Goal: Browse casually

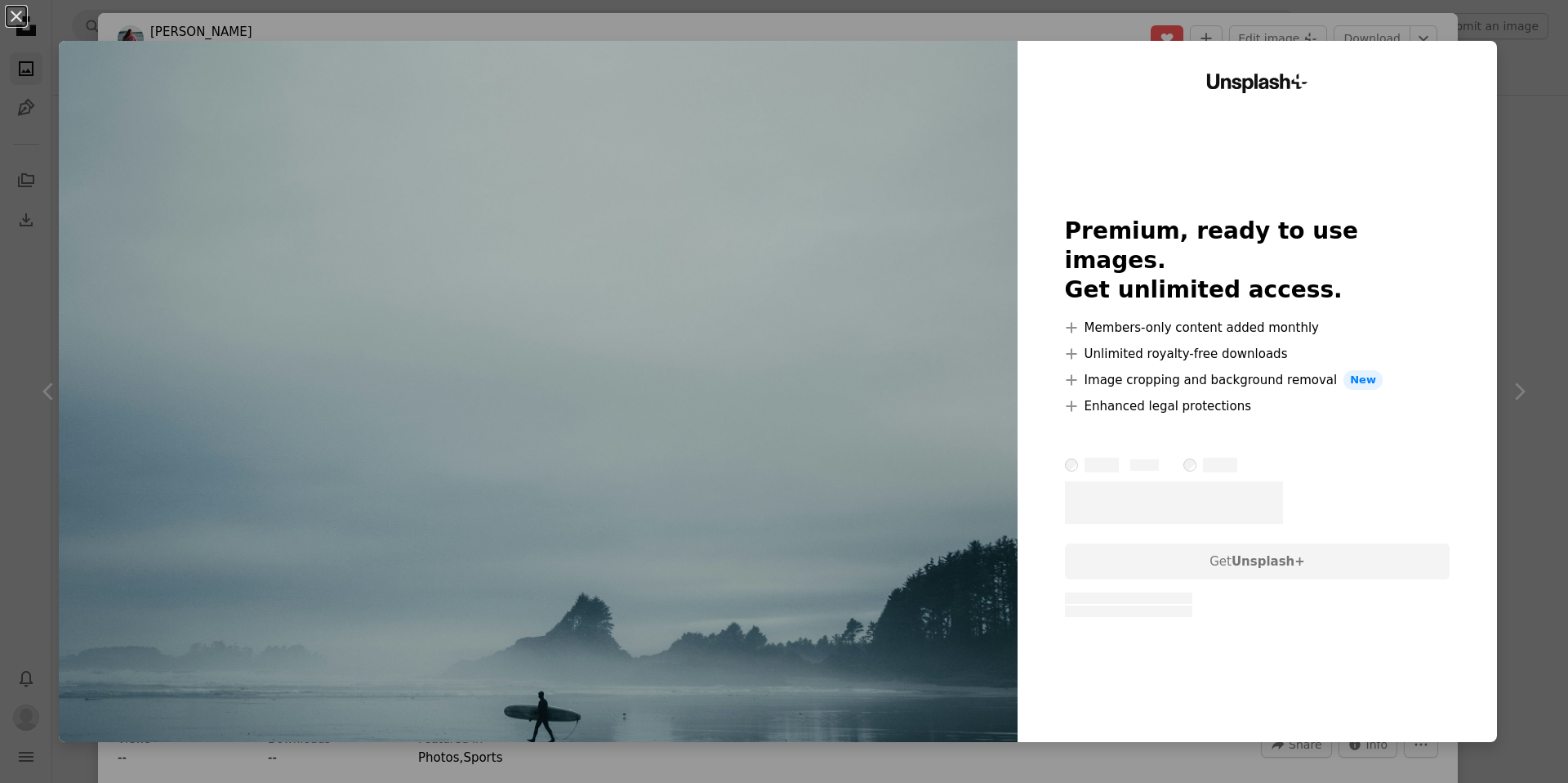
scroll to position [549, 0]
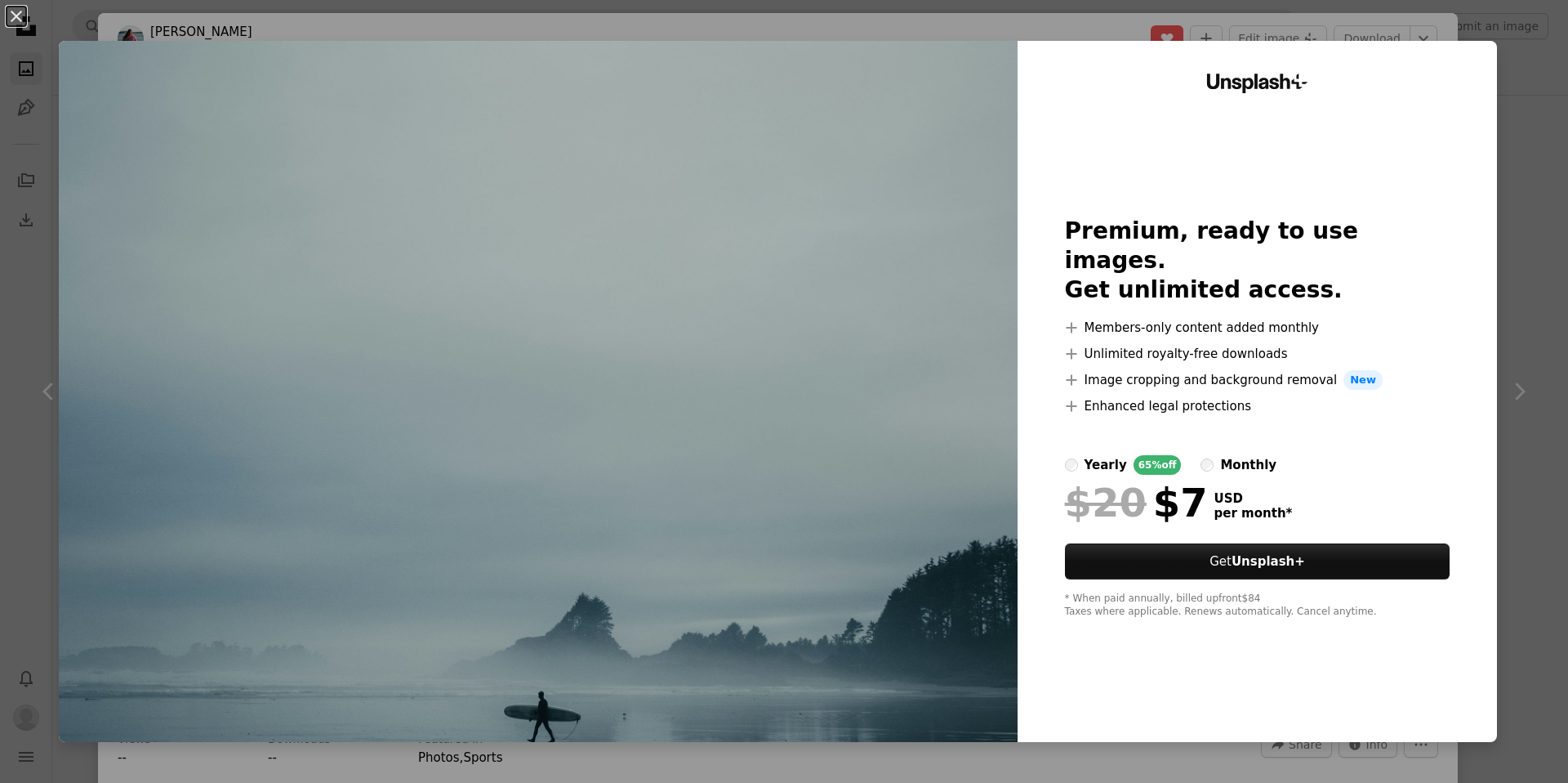
click at [1205, 455] on label "monthly" at bounding box center [1238, 465] width 76 height 20
click at [1092, 455] on label "yearly 65% off" at bounding box center [1123, 465] width 117 height 20
click at [14, 7] on button "An X shape" at bounding box center [17, 17] width 20 height 20
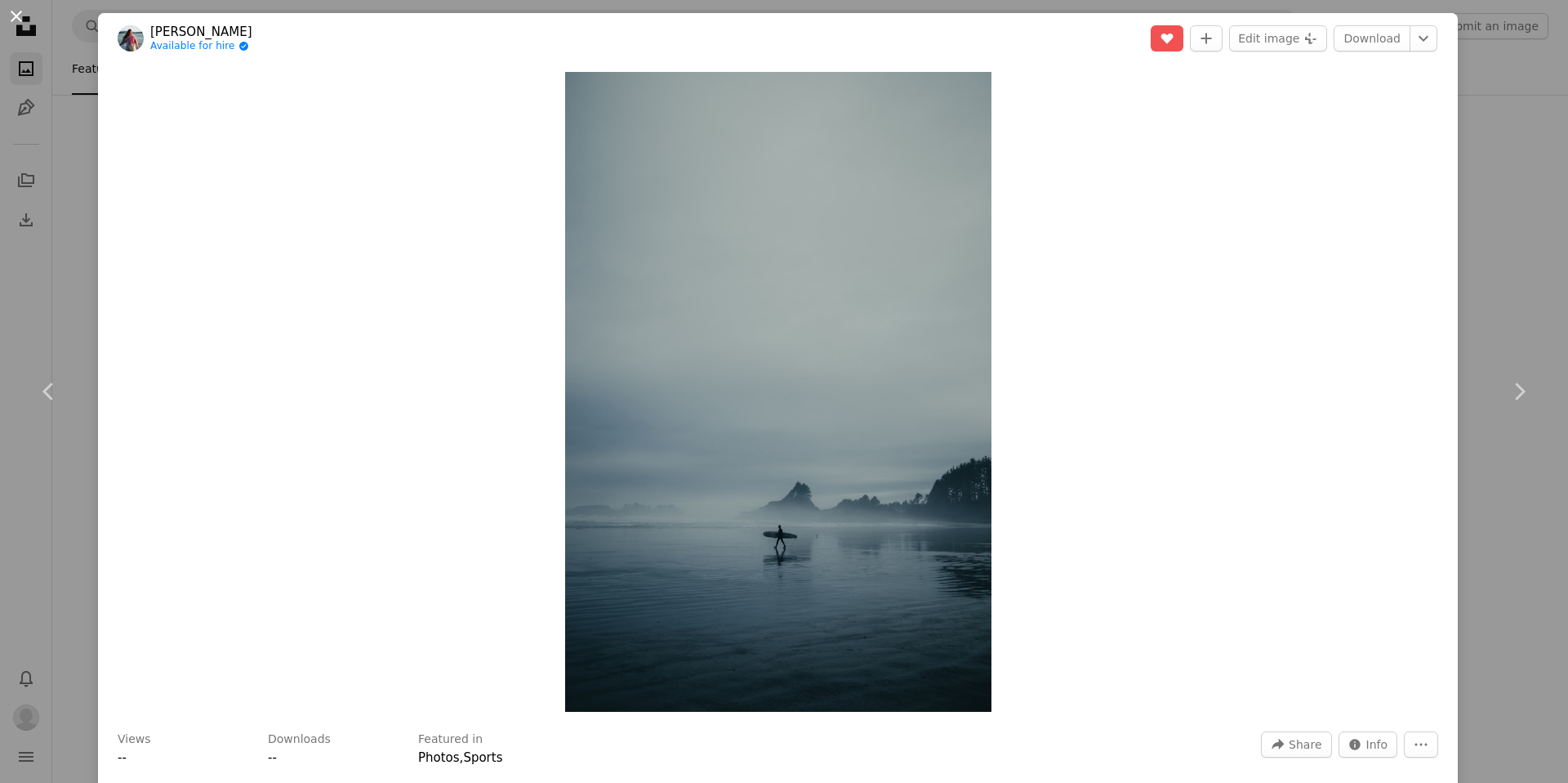
click at [19, 14] on button "An X shape" at bounding box center [17, 17] width 20 height 20
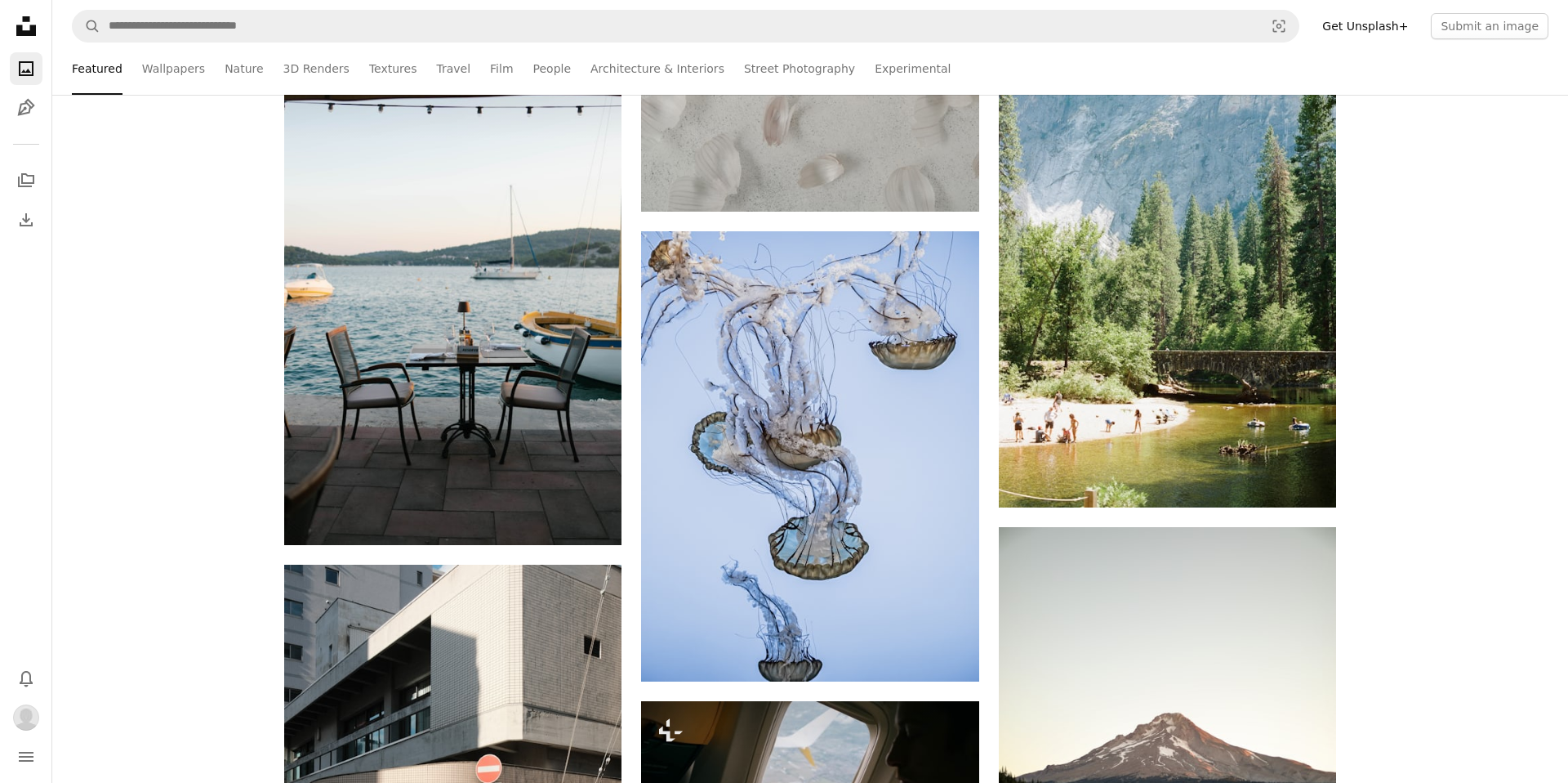
scroll to position [1780, 0]
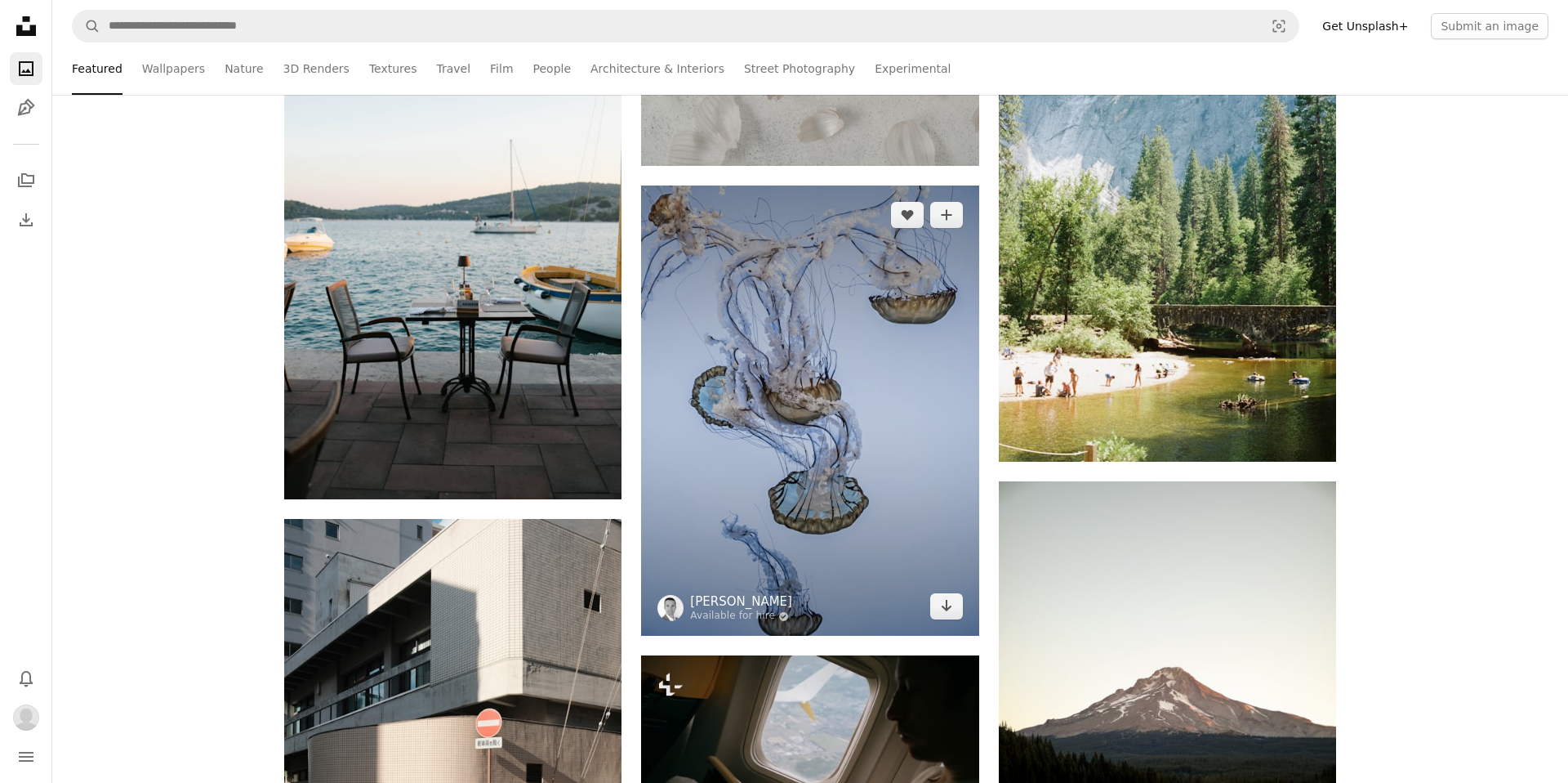
click at [725, 604] on link "[PERSON_NAME]" at bounding box center [741, 601] width 102 height 17
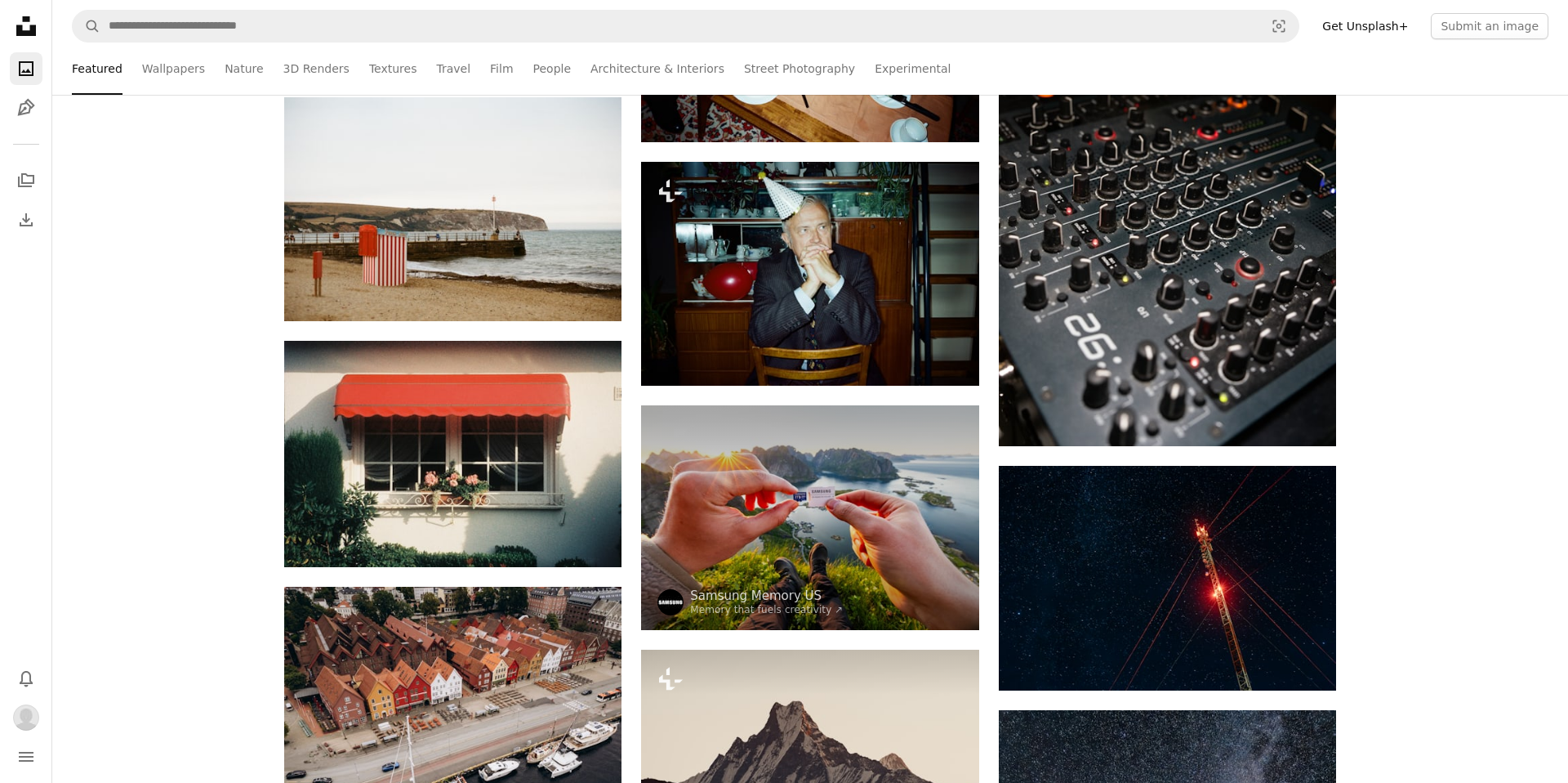
scroll to position [11280, 0]
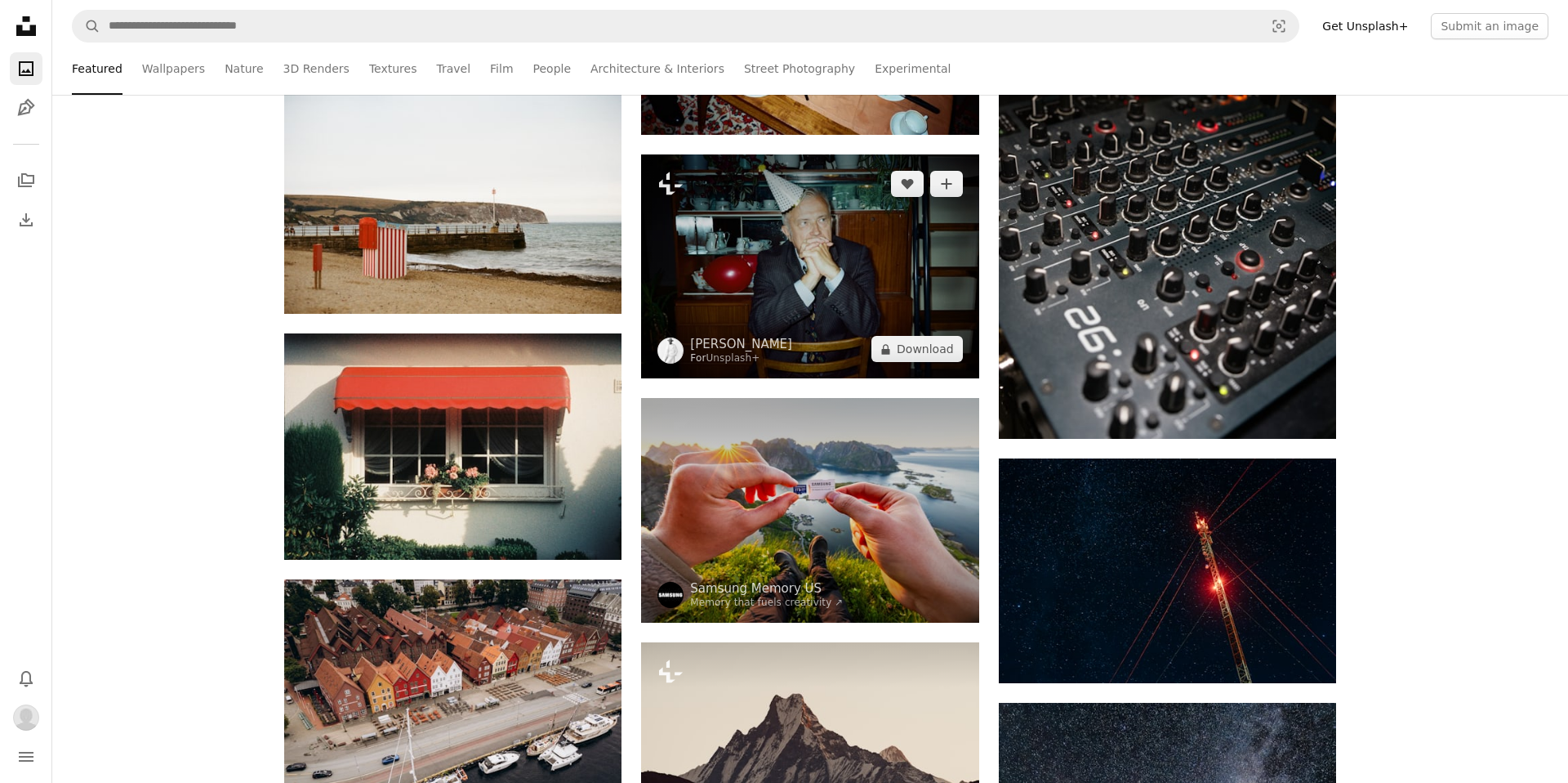
click at [725, 316] on img at bounding box center [809, 266] width 338 height 224
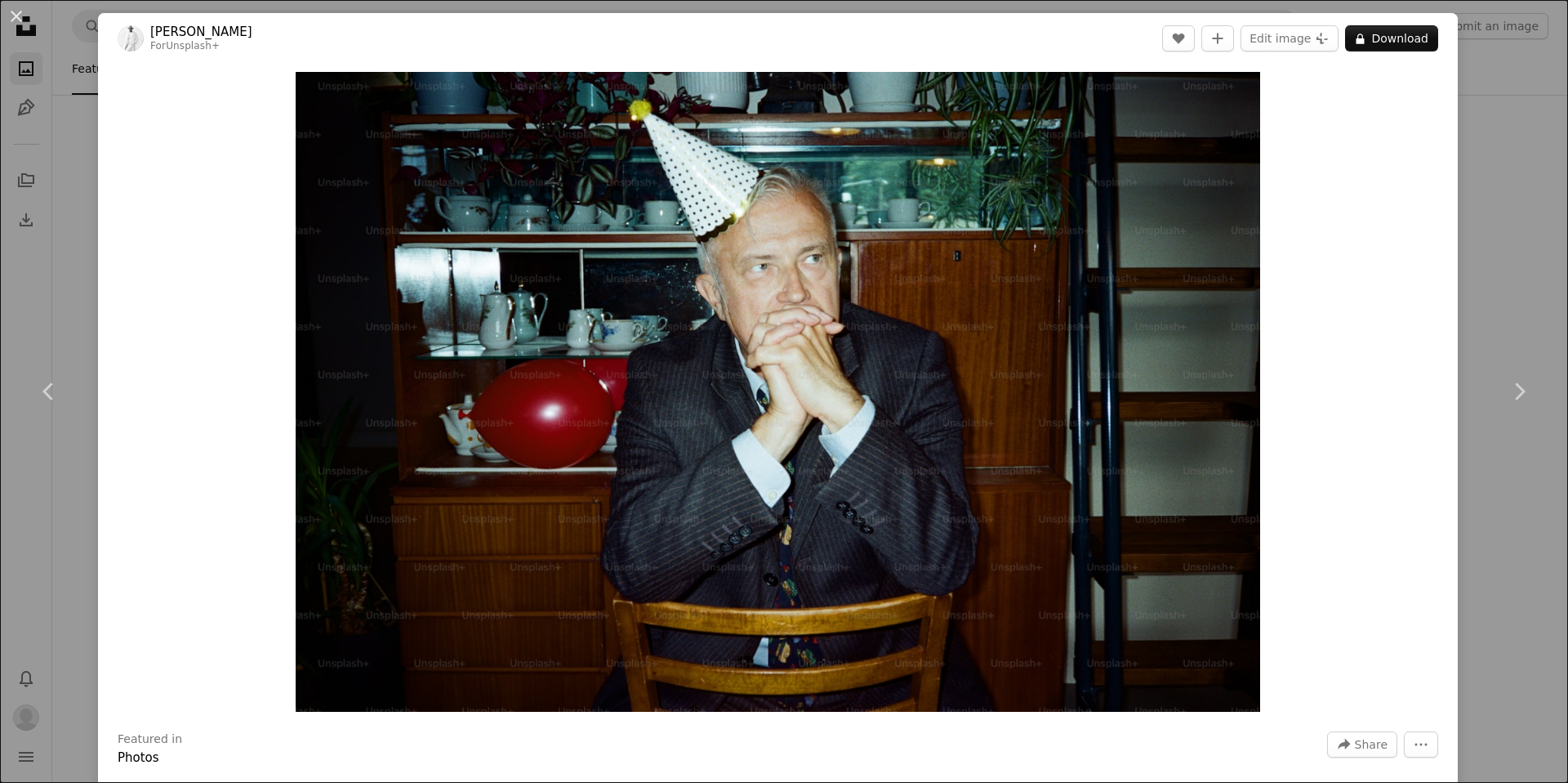
click at [220, 29] on link "[PERSON_NAME]" at bounding box center [202, 32] width 102 height 17
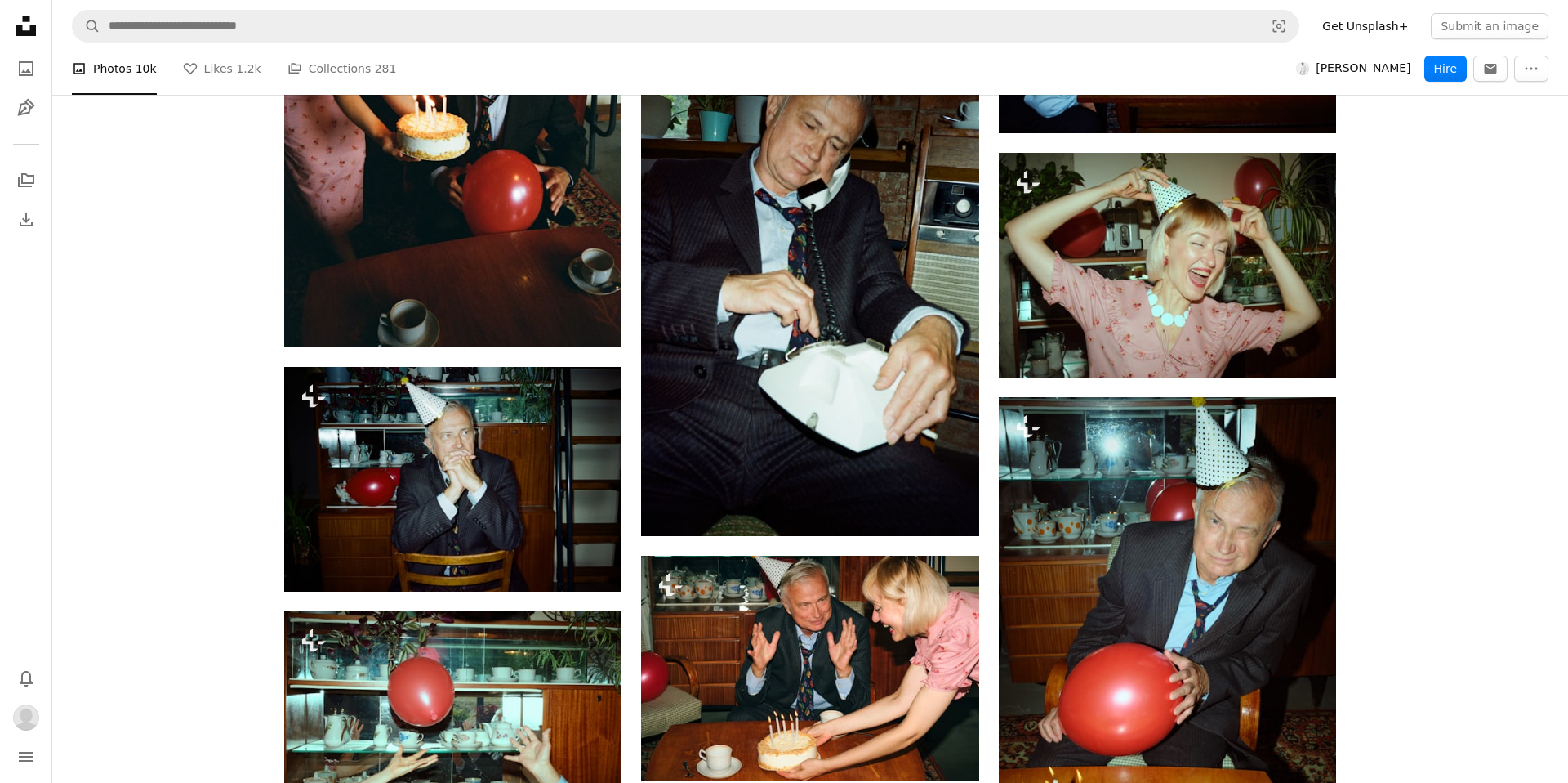
scroll to position [8419, 0]
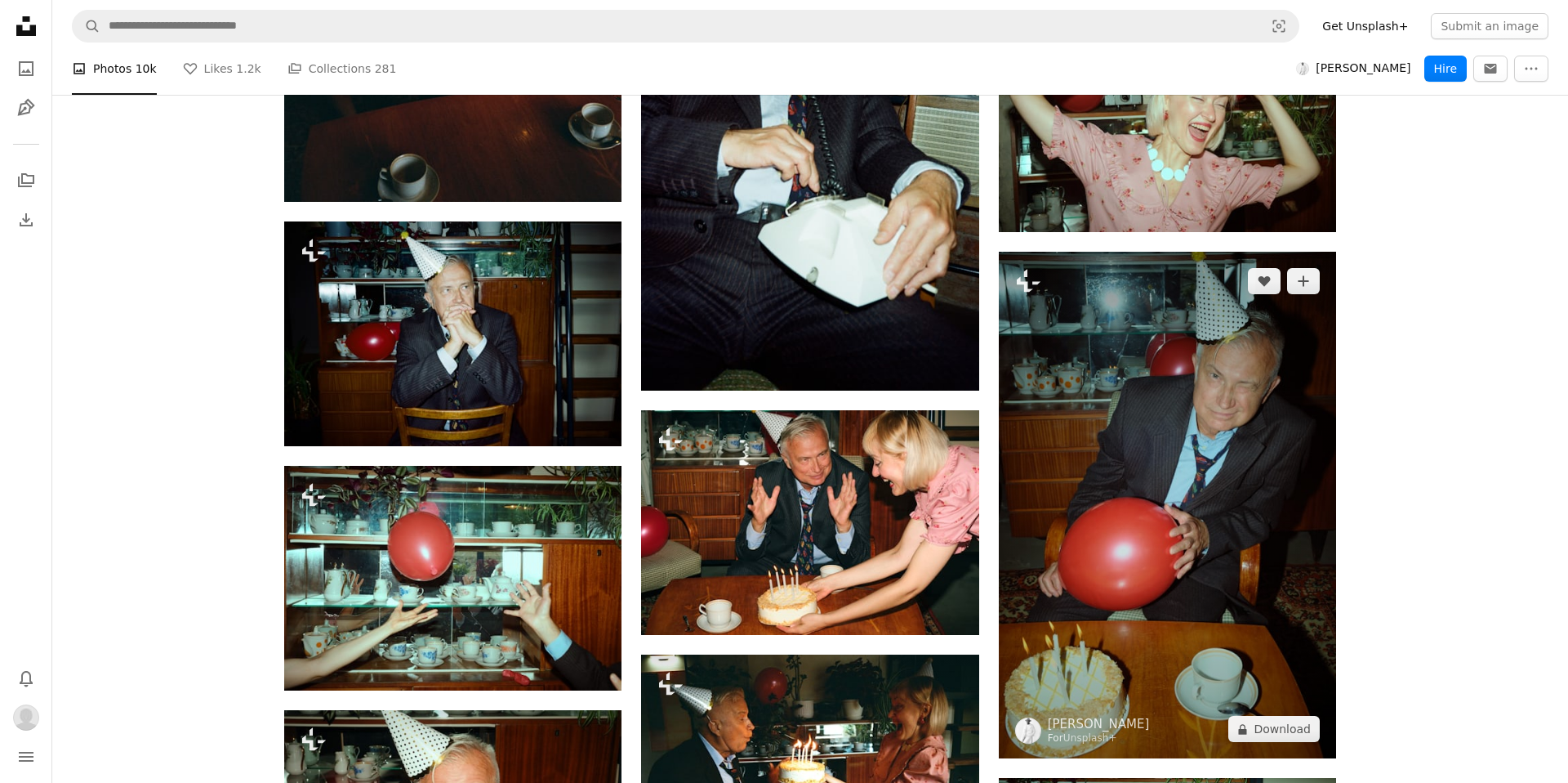
click at [1097, 604] on img at bounding box center [1167, 505] width 338 height 507
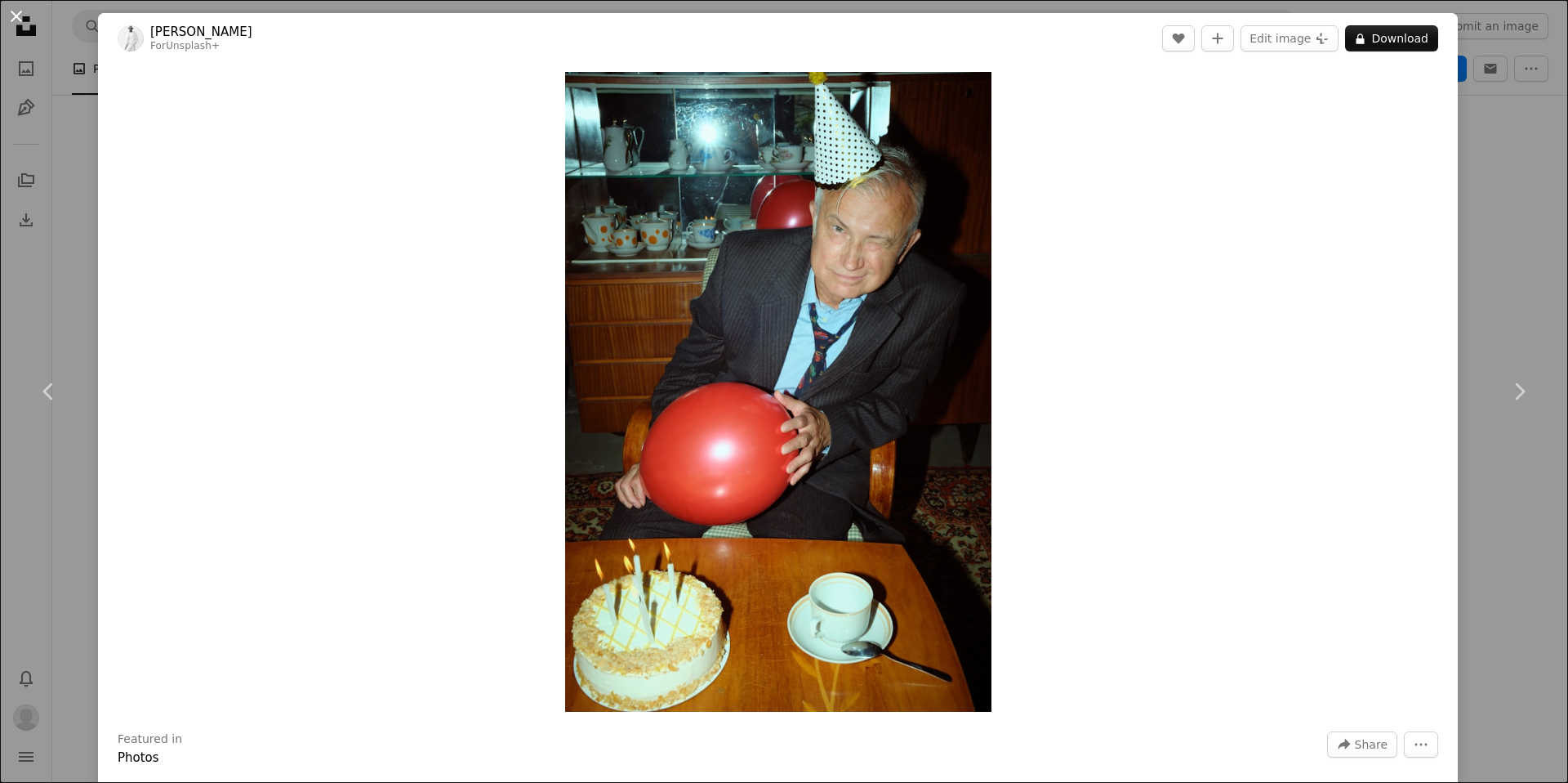
click at [22, 12] on button "An X shape" at bounding box center [17, 17] width 20 height 20
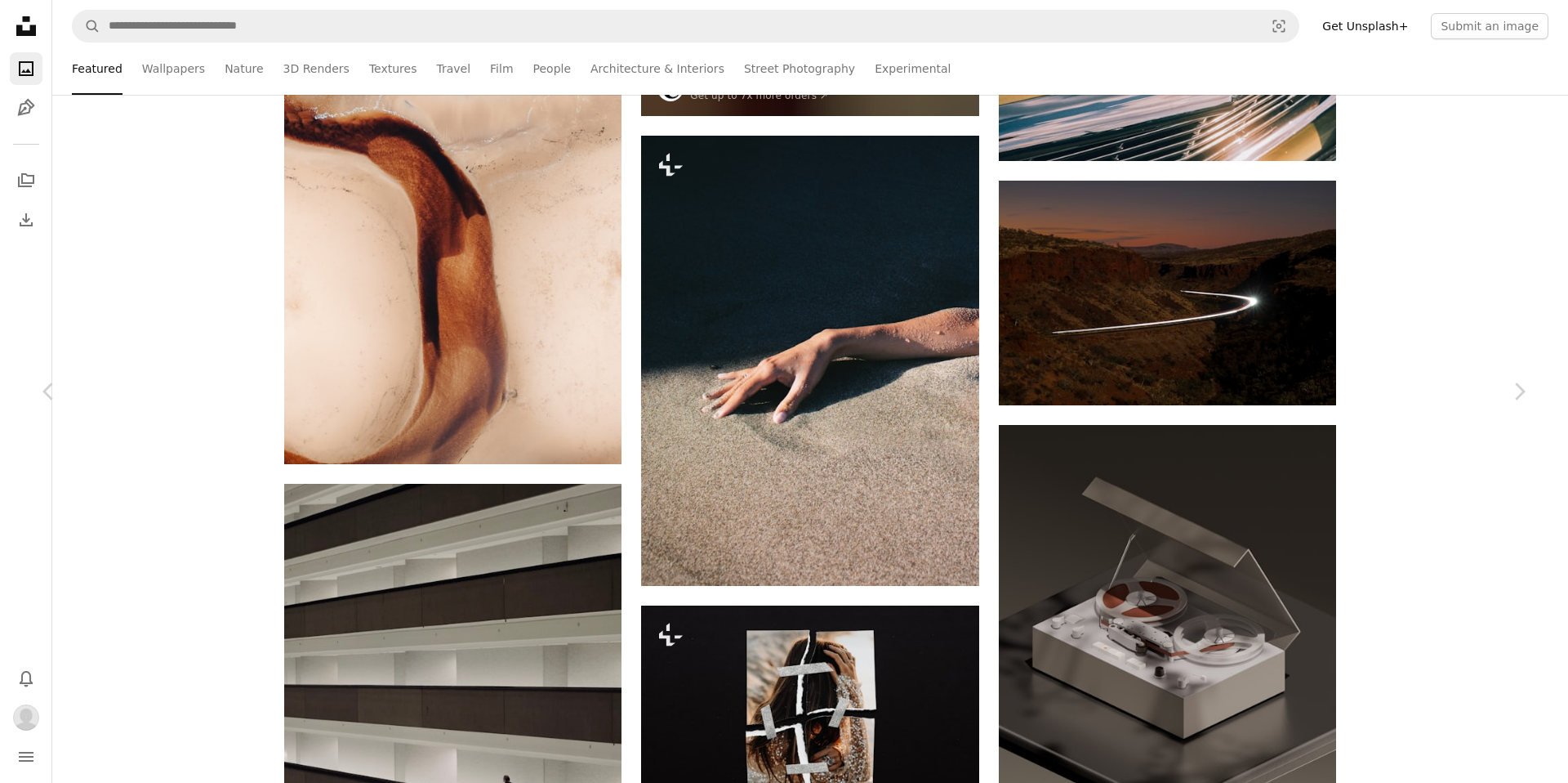
scroll to position [11280, 0]
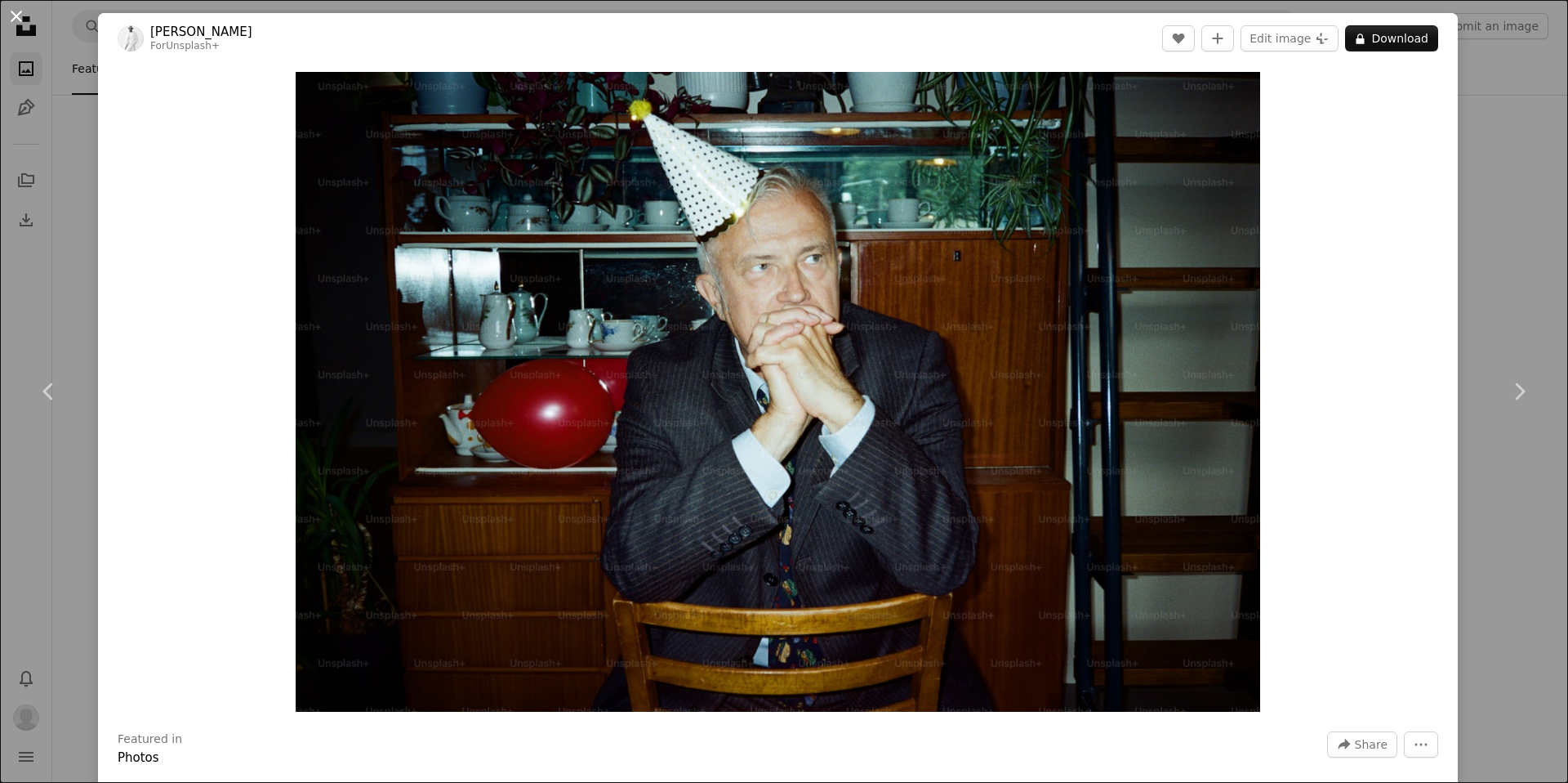
click at [25, 13] on button "An X shape" at bounding box center [17, 17] width 20 height 20
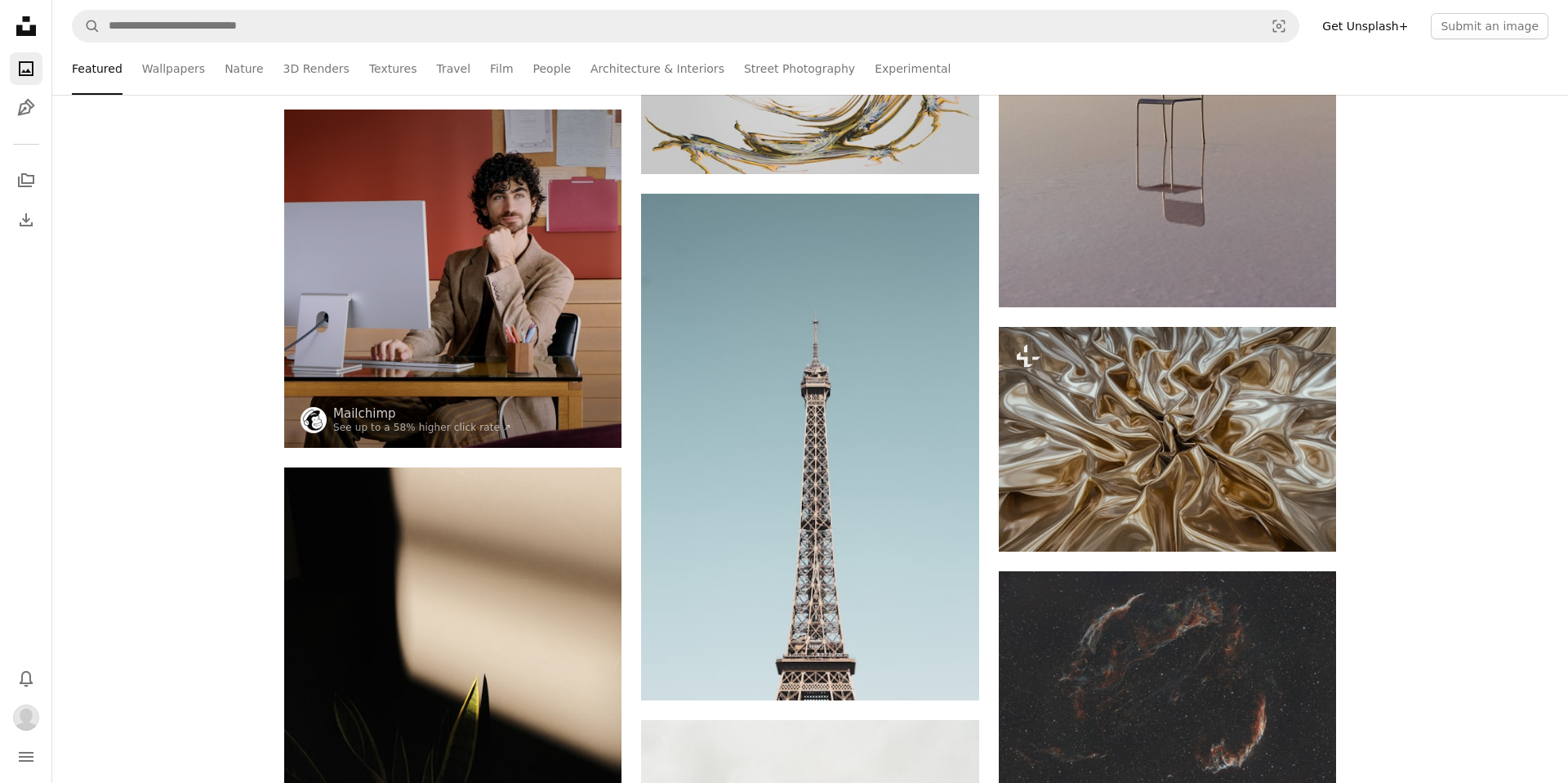
scroll to position [12710, 0]
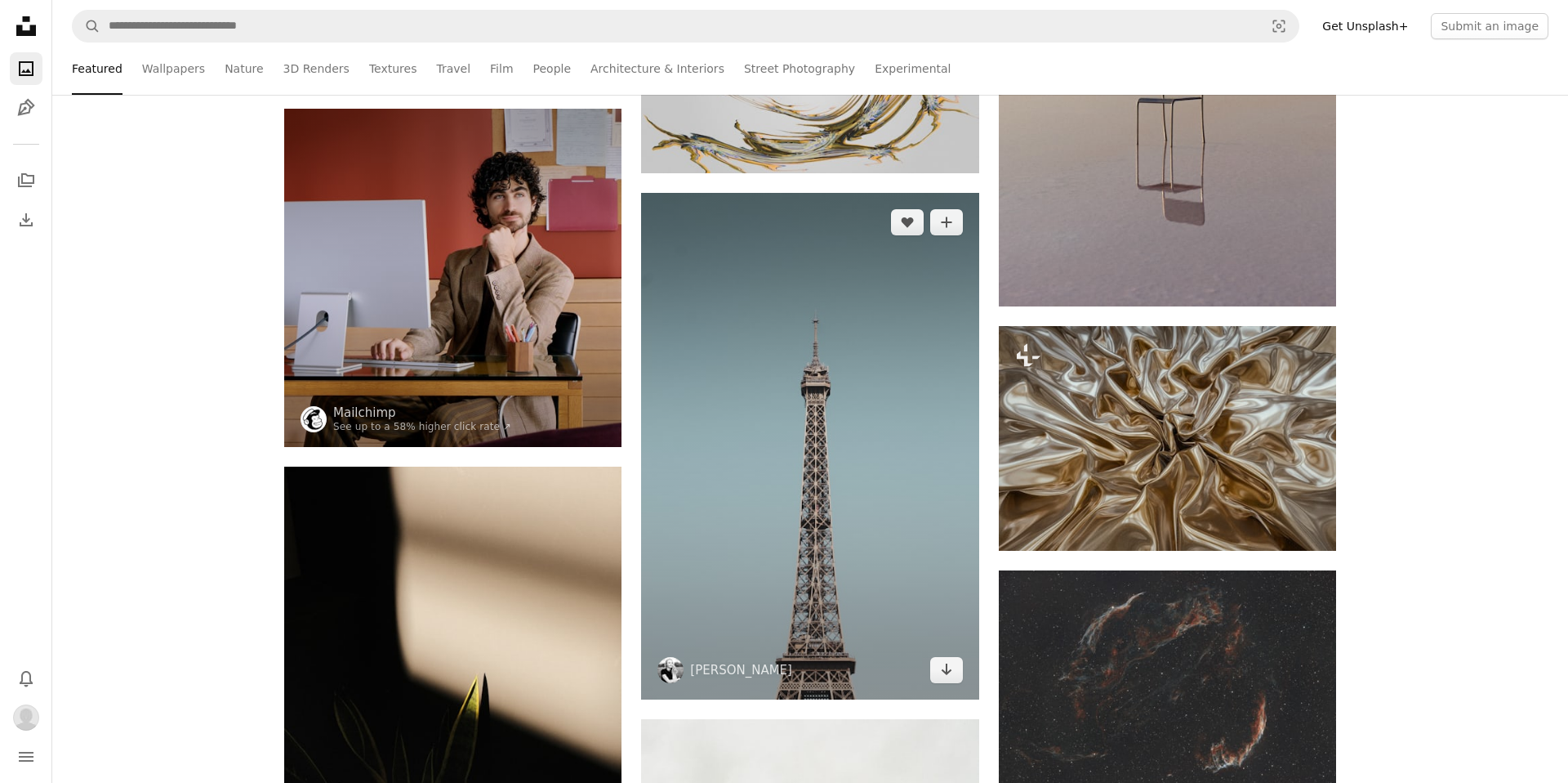
click at [867, 469] on img at bounding box center [809, 446] width 338 height 507
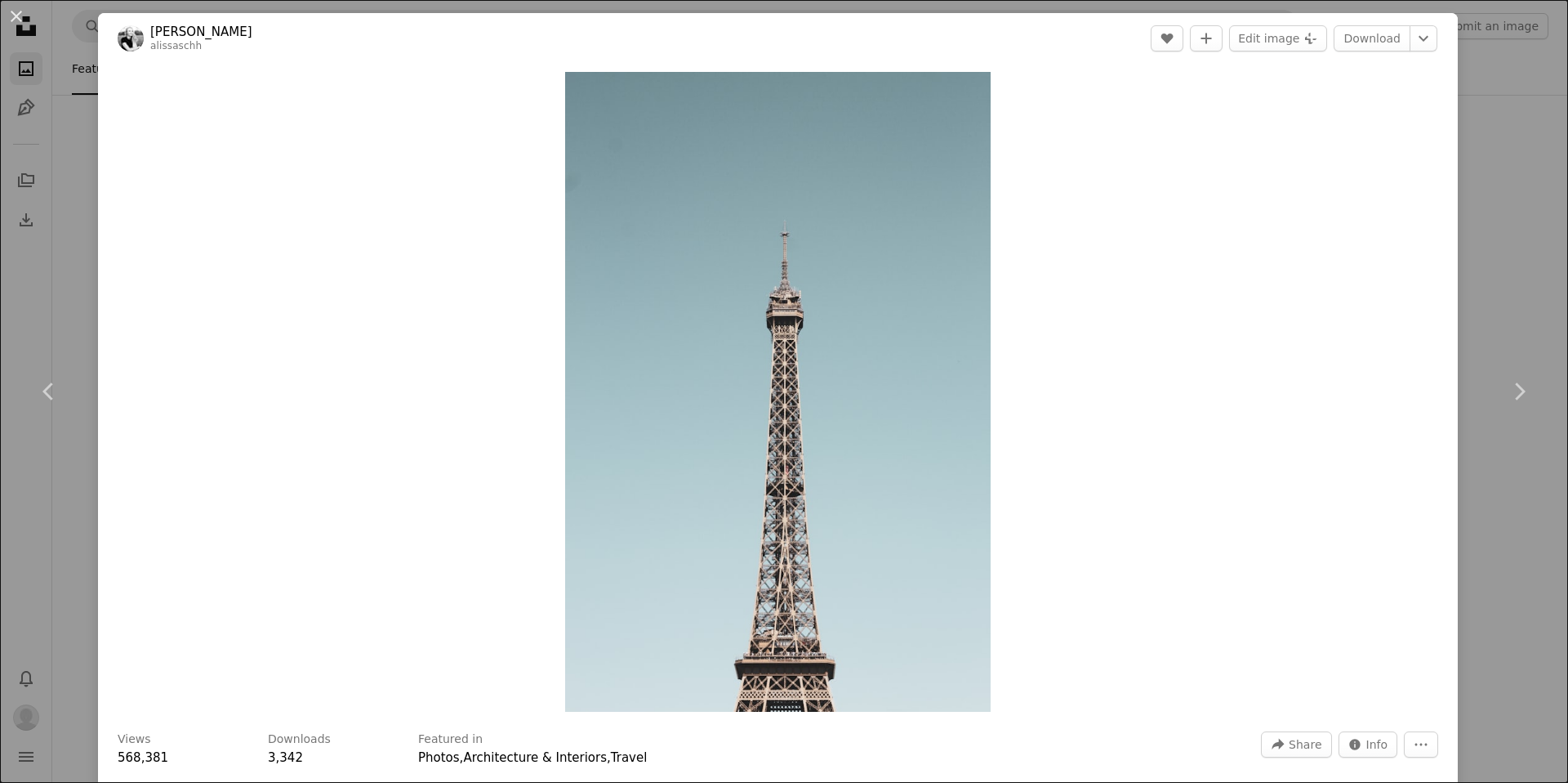
click at [231, 31] on link "[PERSON_NAME]" at bounding box center [202, 32] width 102 height 17
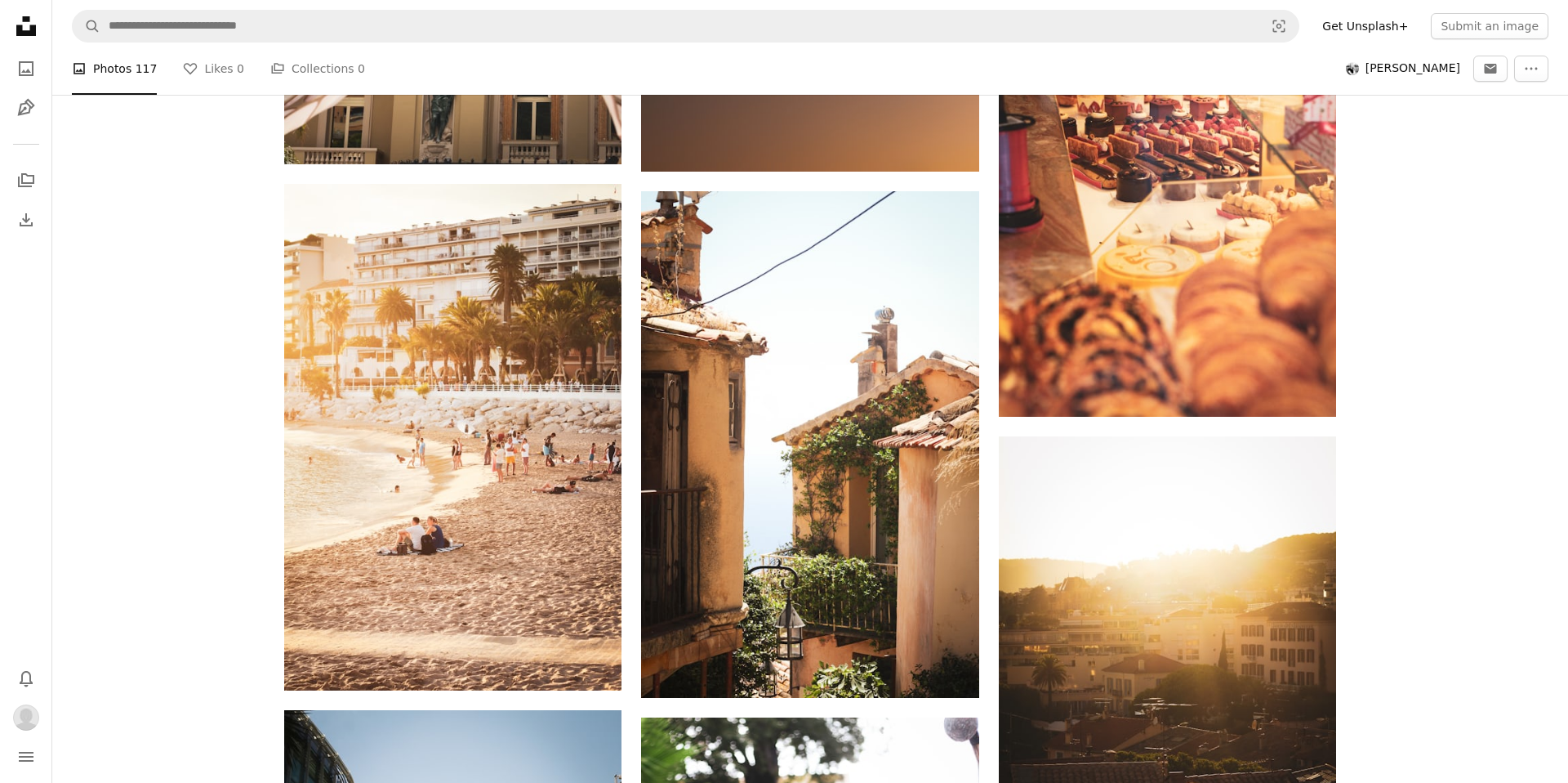
scroll to position [3509, 0]
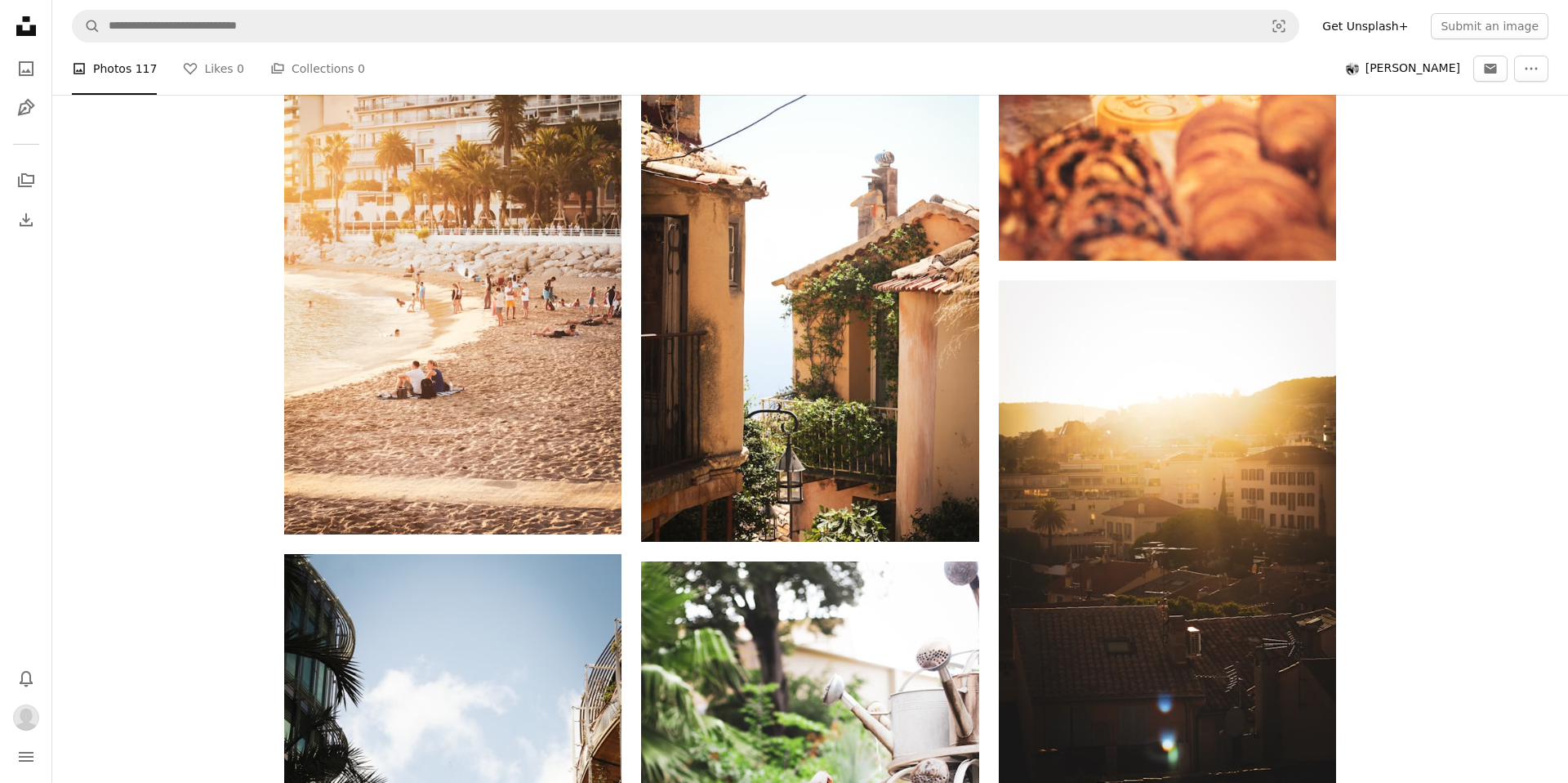
click at [17, 32] on icon at bounding box center [27, 27] width 20 height 20
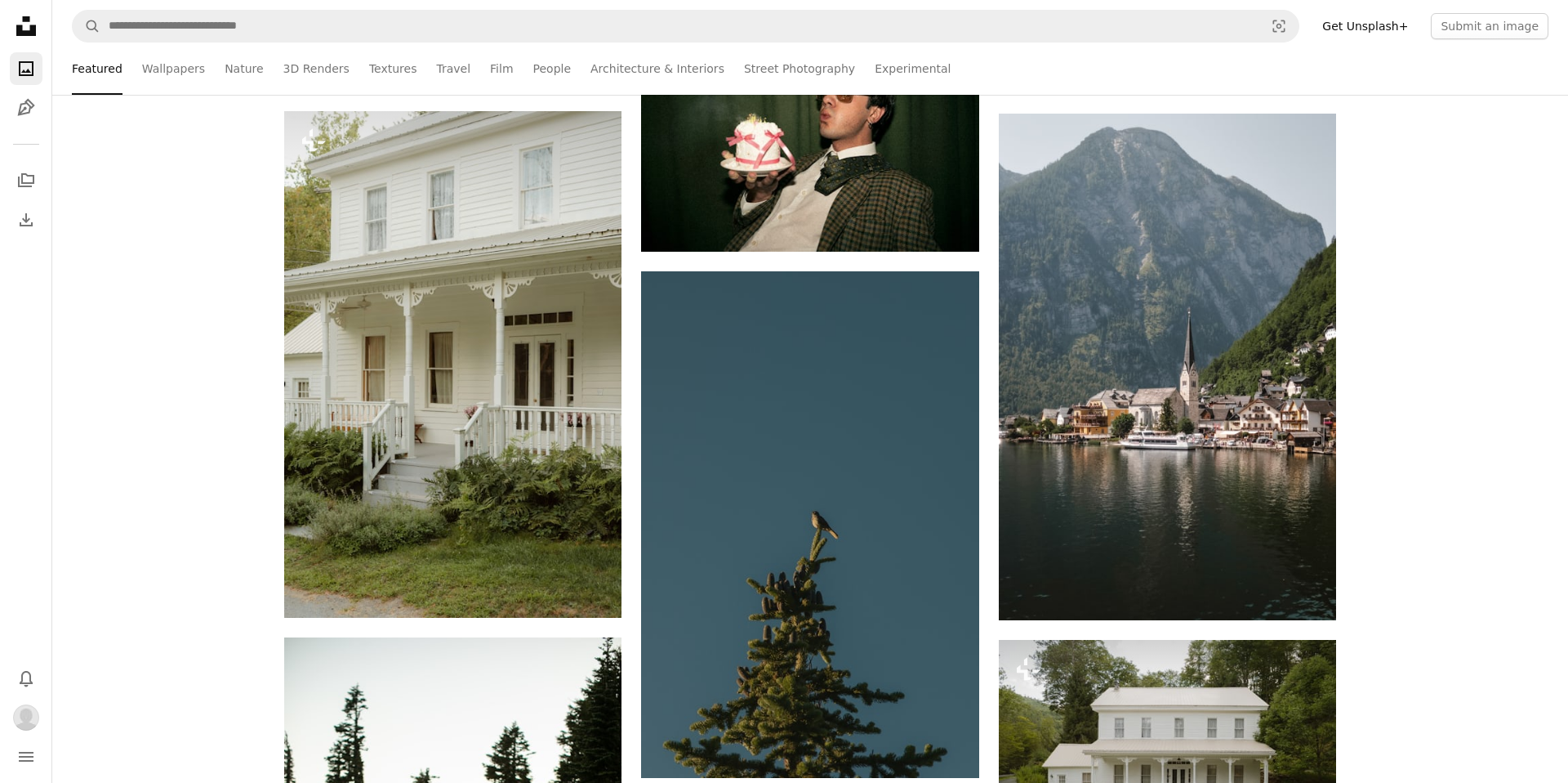
scroll to position [19331, 0]
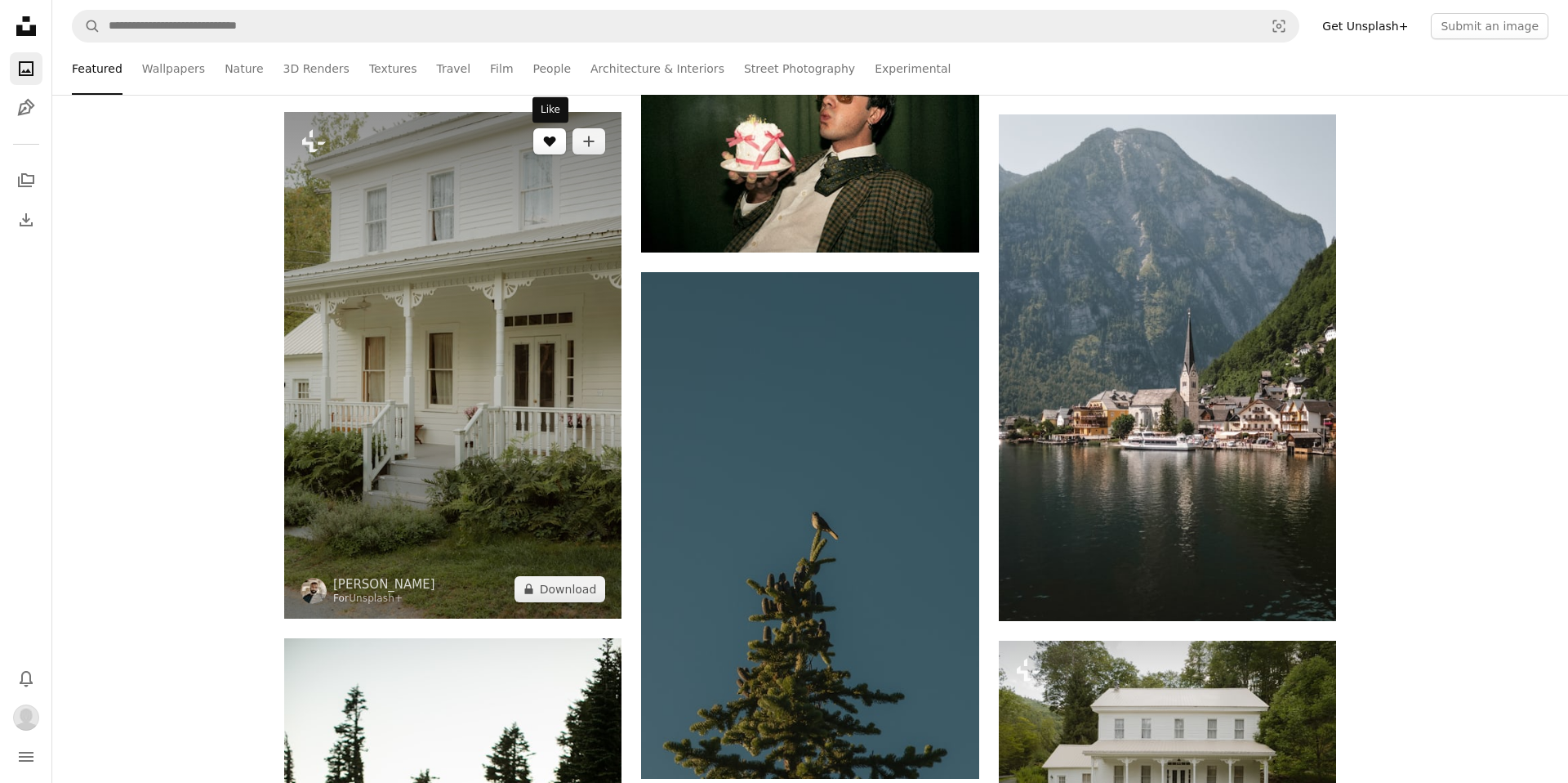
click at [548, 153] on button "A heart" at bounding box center [549, 141] width 32 height 27
click at [372, 589] on link "[PERSON_NAME]" at bounding box center [385, 584] width 102 height 17
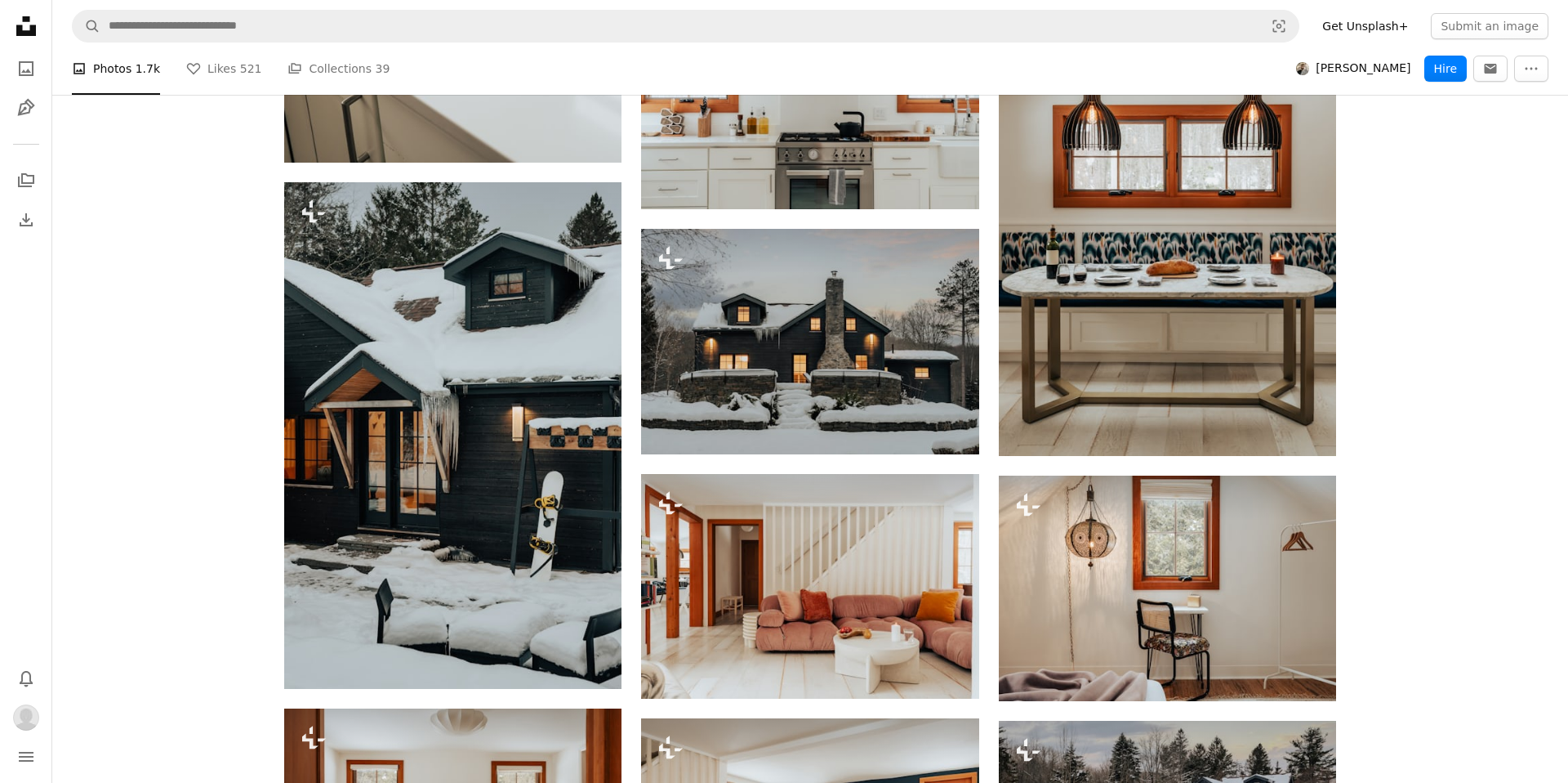
scroll to position [7813, 0]
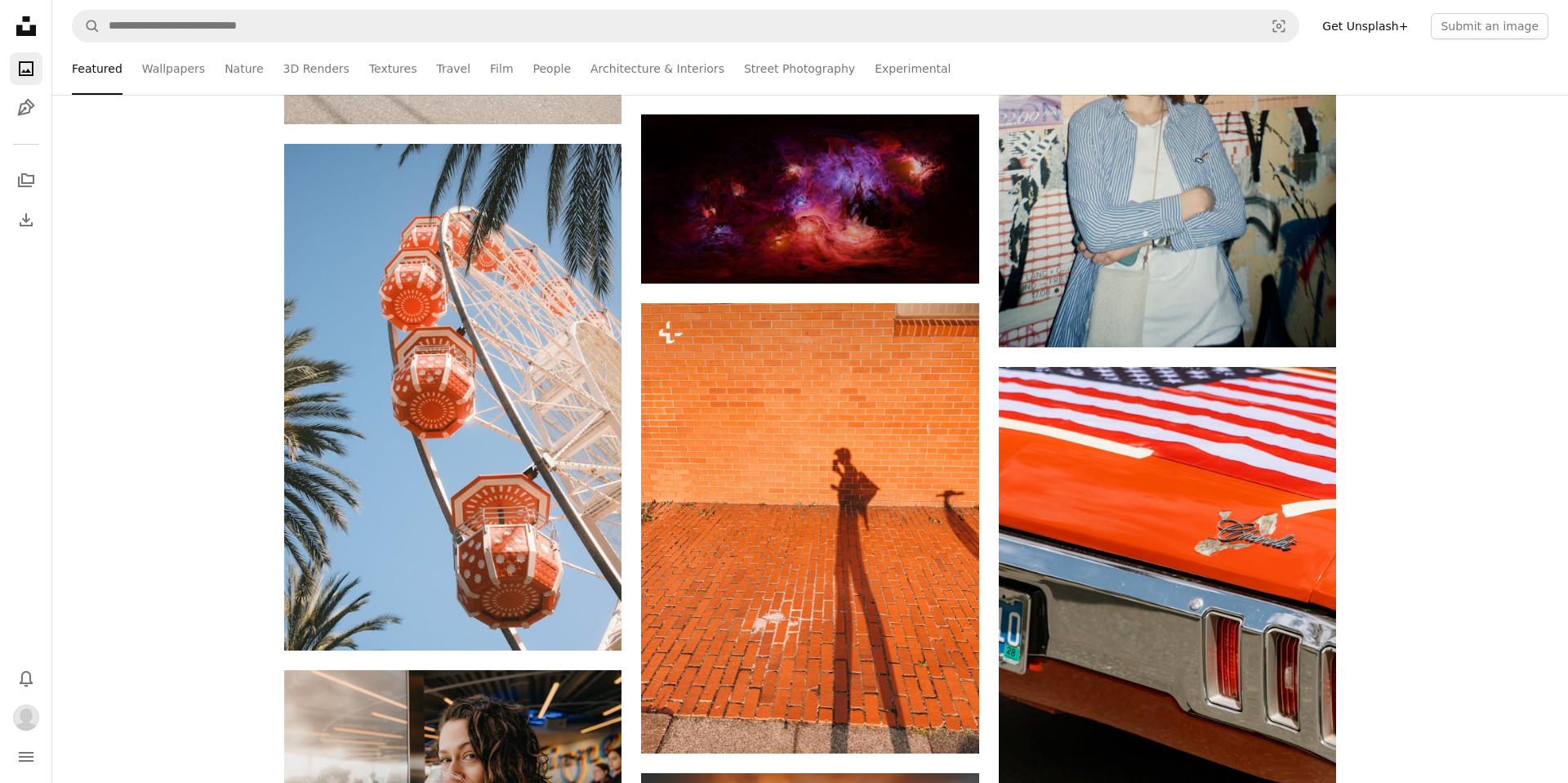
scroll to position [29770, 0]
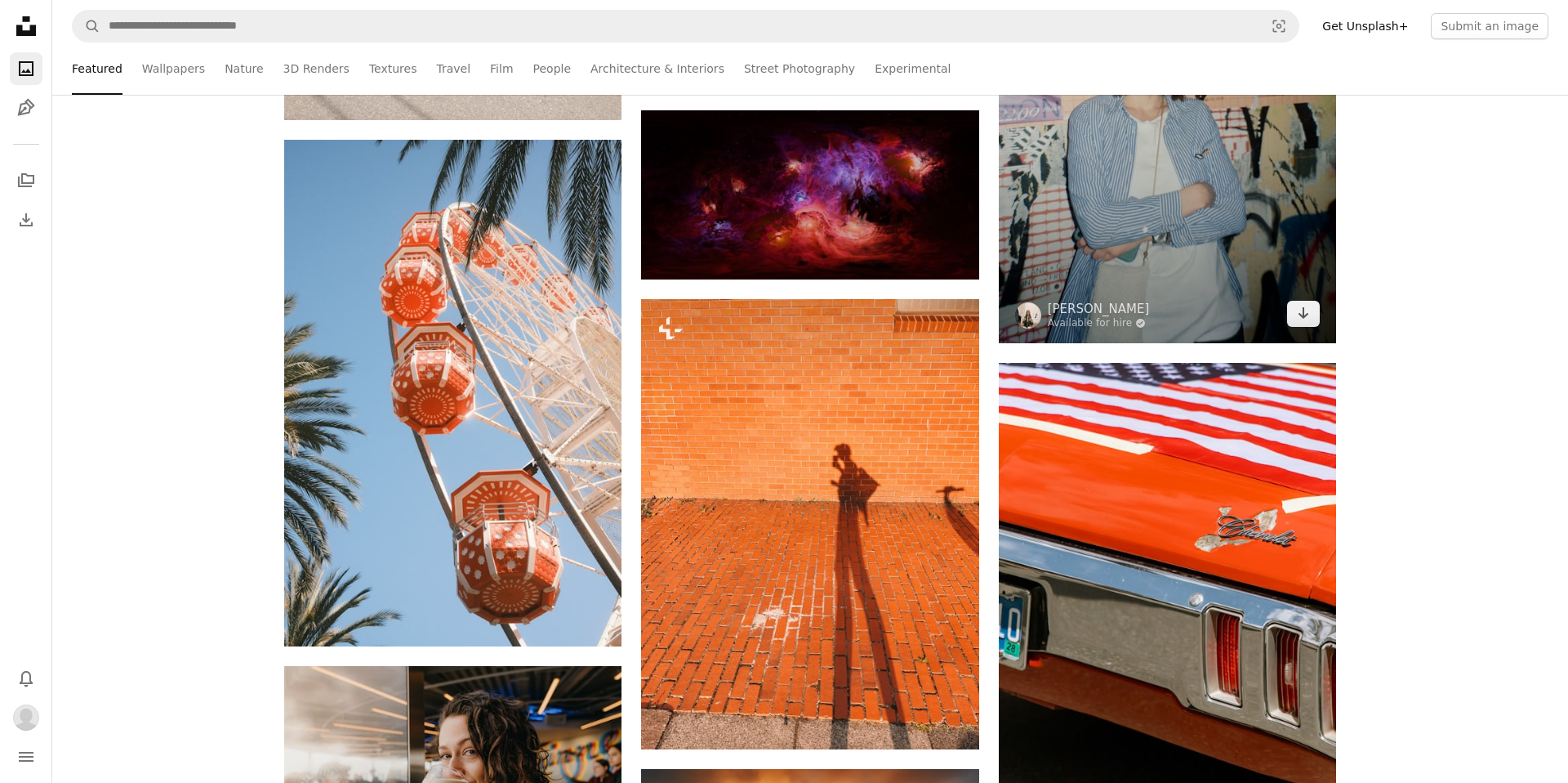
click at [1215, 168] on img at bounding box center [1167, 88] width 338 height 509
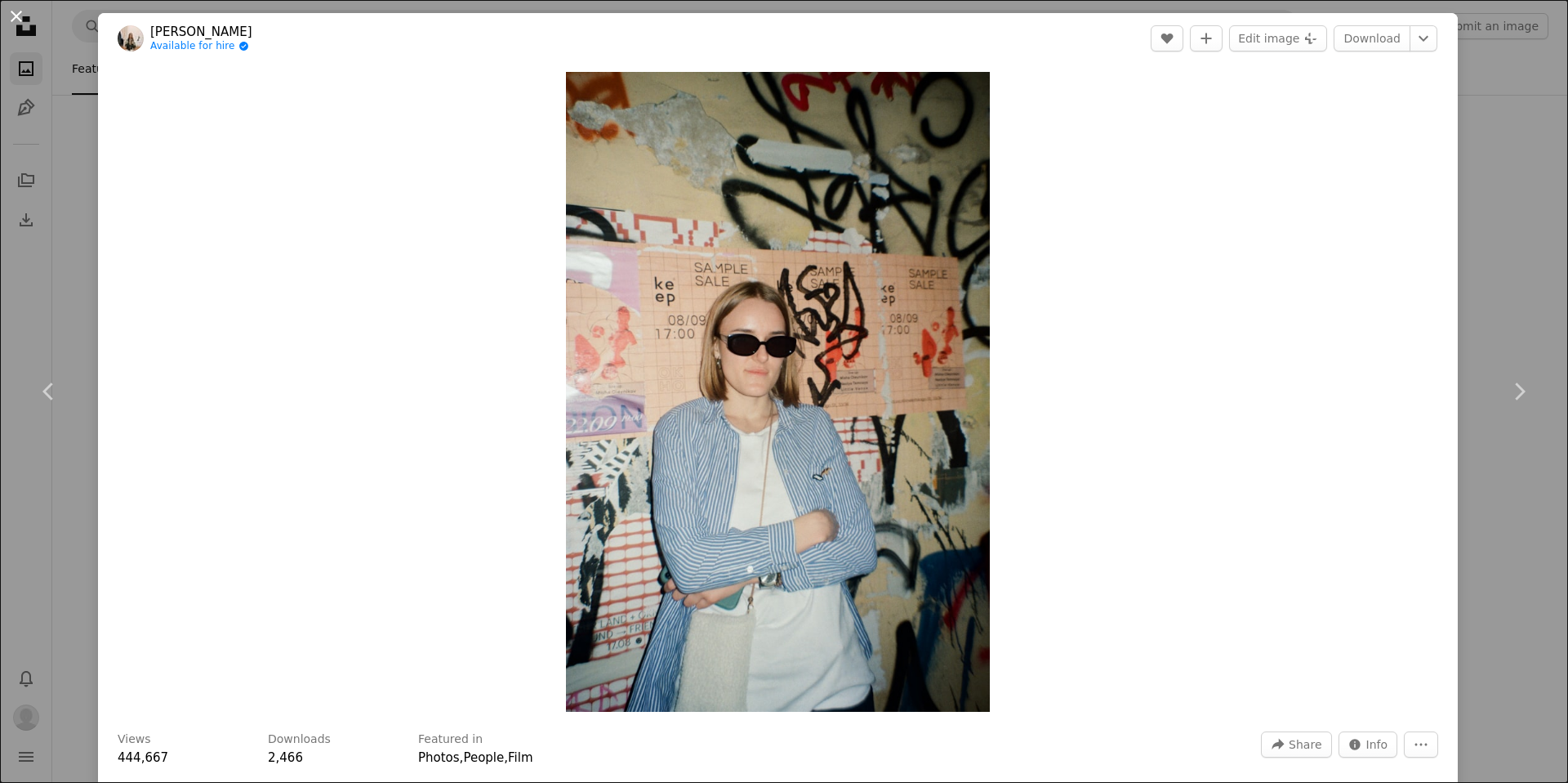
click at [12, 24] on button "An X shape" at bounding box center [17, 17] width 20 height 20
